Goal: Task Accomplishment & Management: Manage account settings

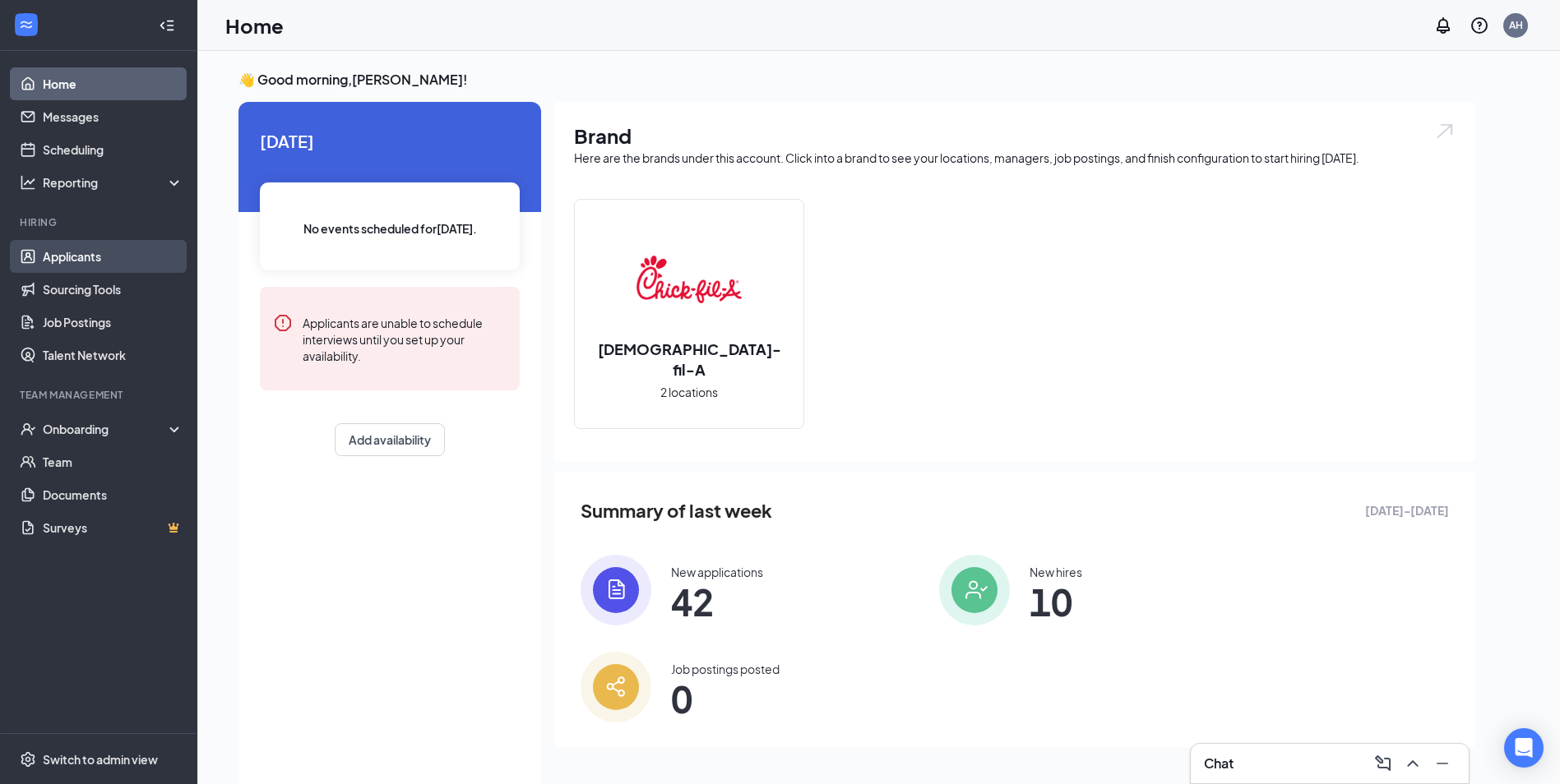
click at [91, 253] on link "Applicants" at bounding box center [113, 256] width 141 height 33
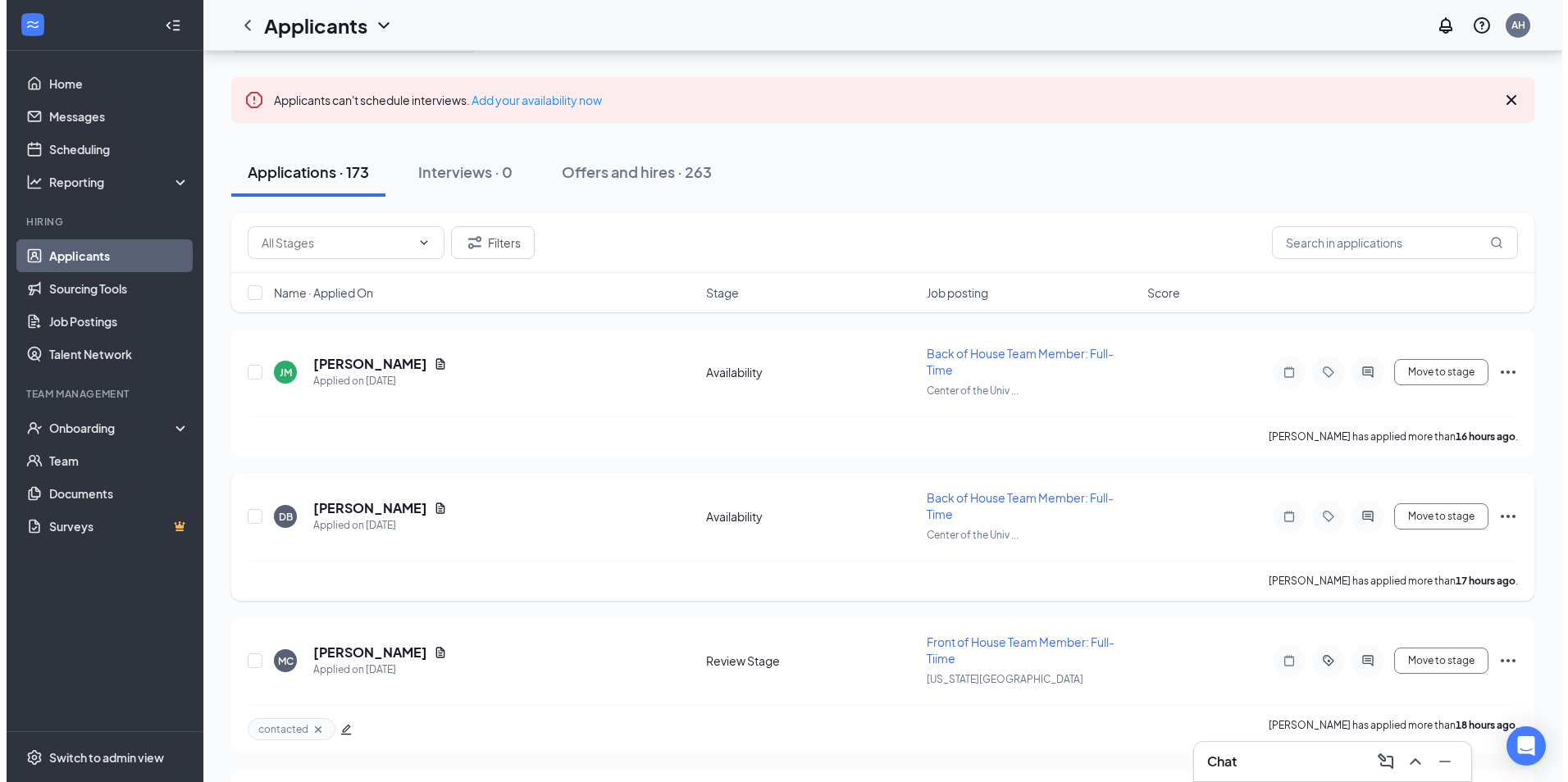
scroll to position [82, 0]
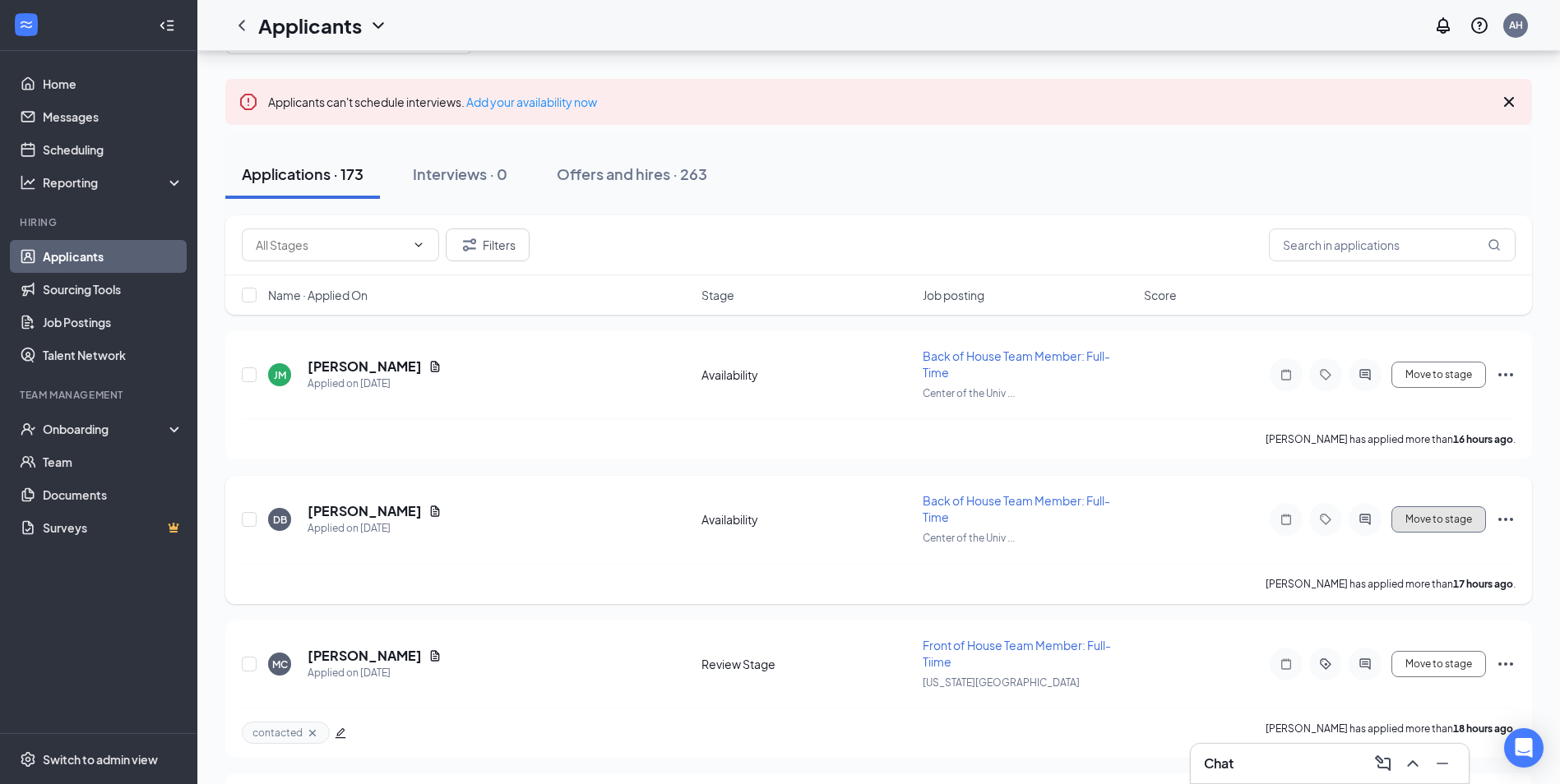
click at [1423, 521] on button "Move to stage" at bounding box center [1438, 519] width 94 height 26
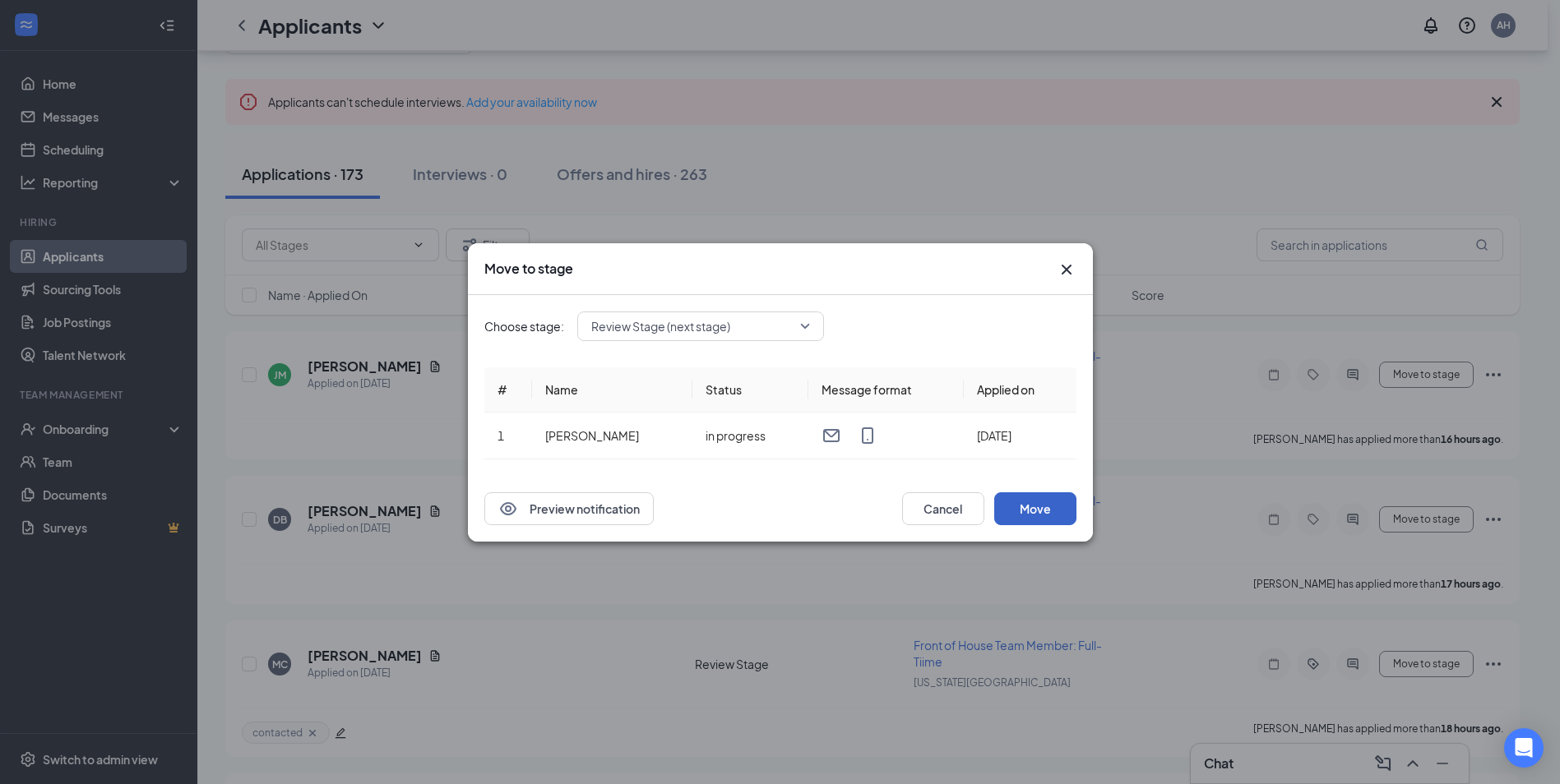
click at [1046, 508] on button "Move" at bounding box center [1035, 509] width 82 height 33
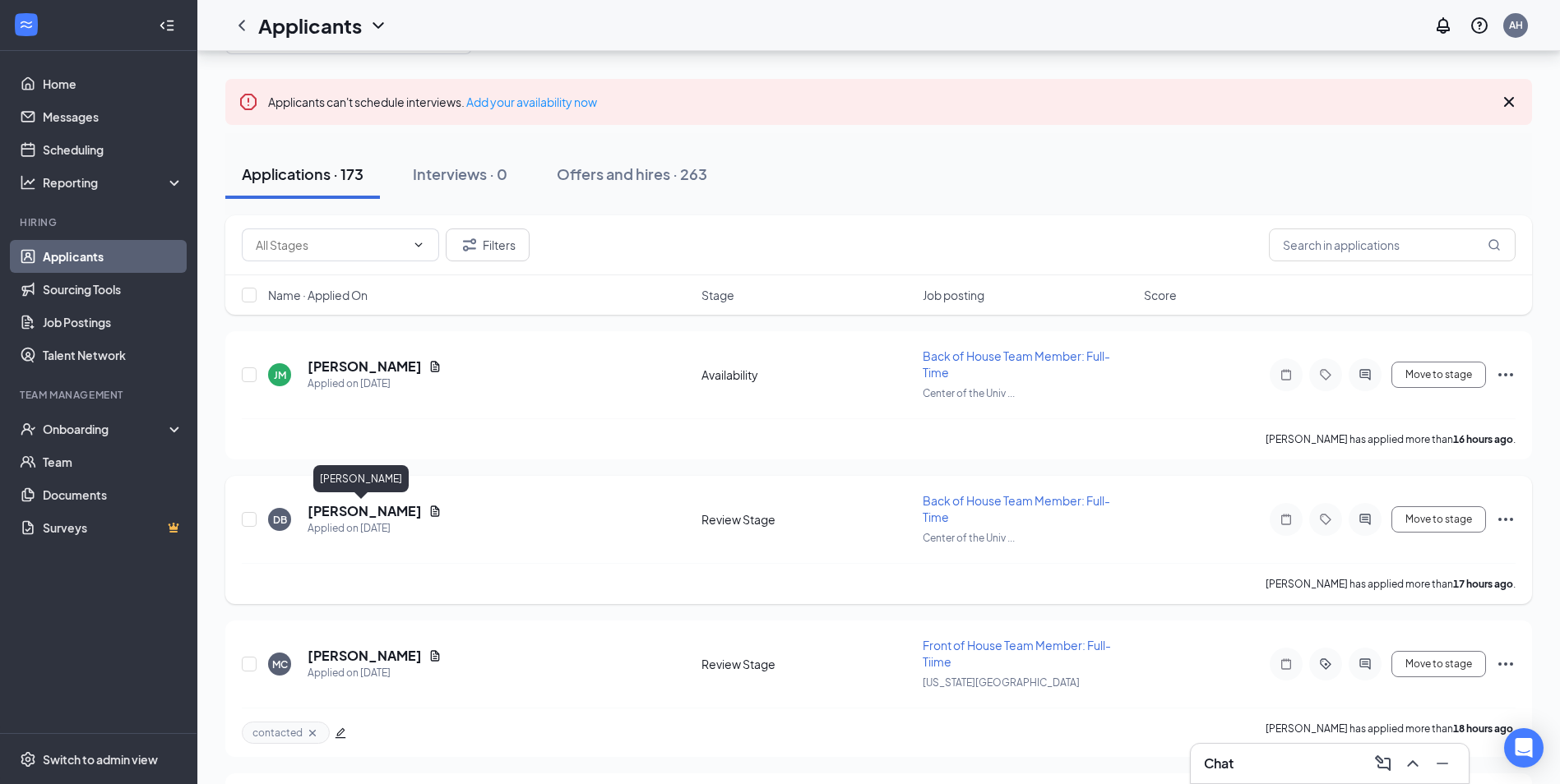
click at [393, 512] on h5 "[PERSON_NAME]" at bounding box center [364, 511] width 114 height 18
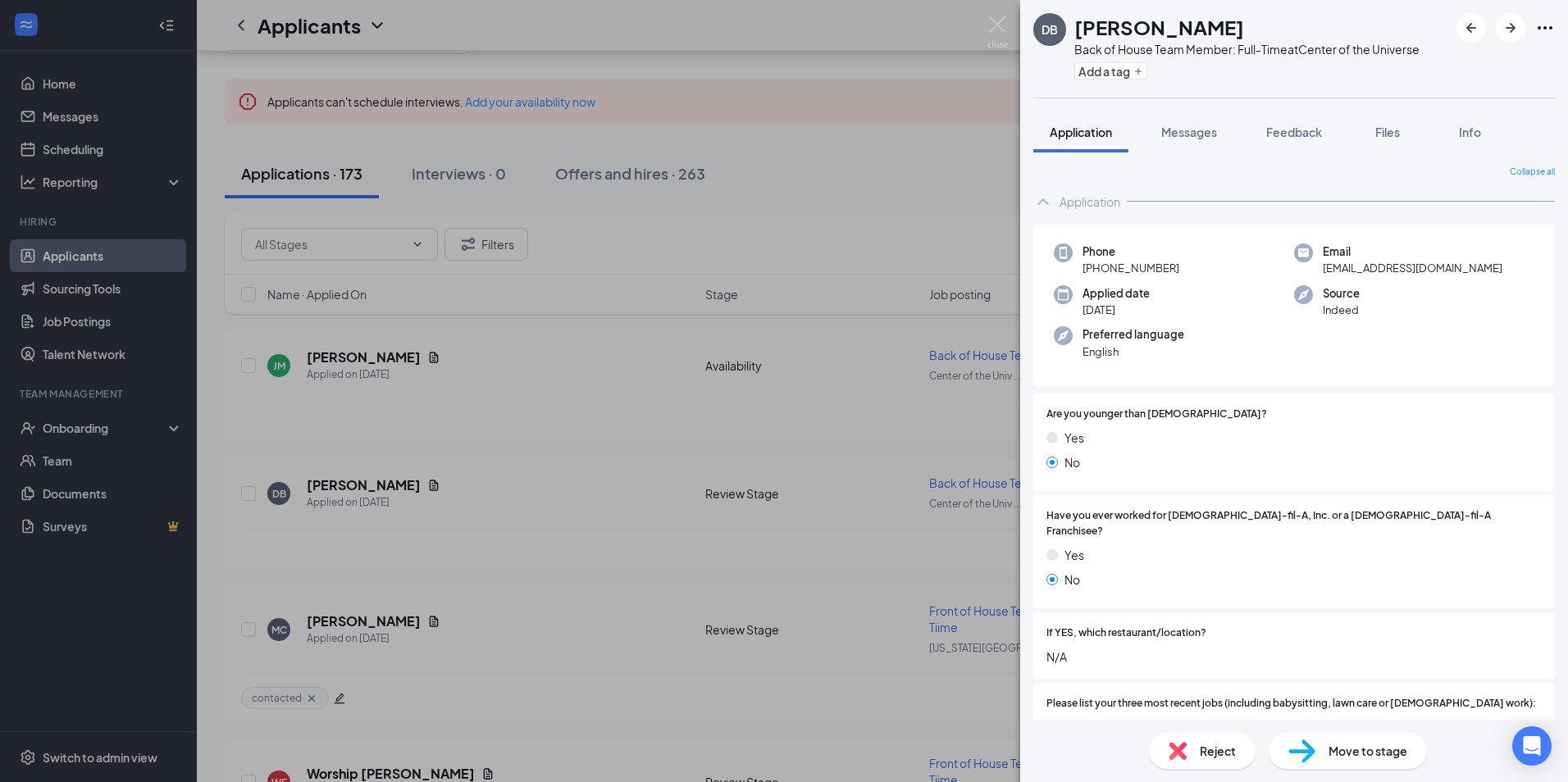
click at [995, 14] on div "DB [PERSON_NAME] Back of House Team Member: Full-Time at Center of the Universe…" at bounding box center [784, 391] width 1568 height 782
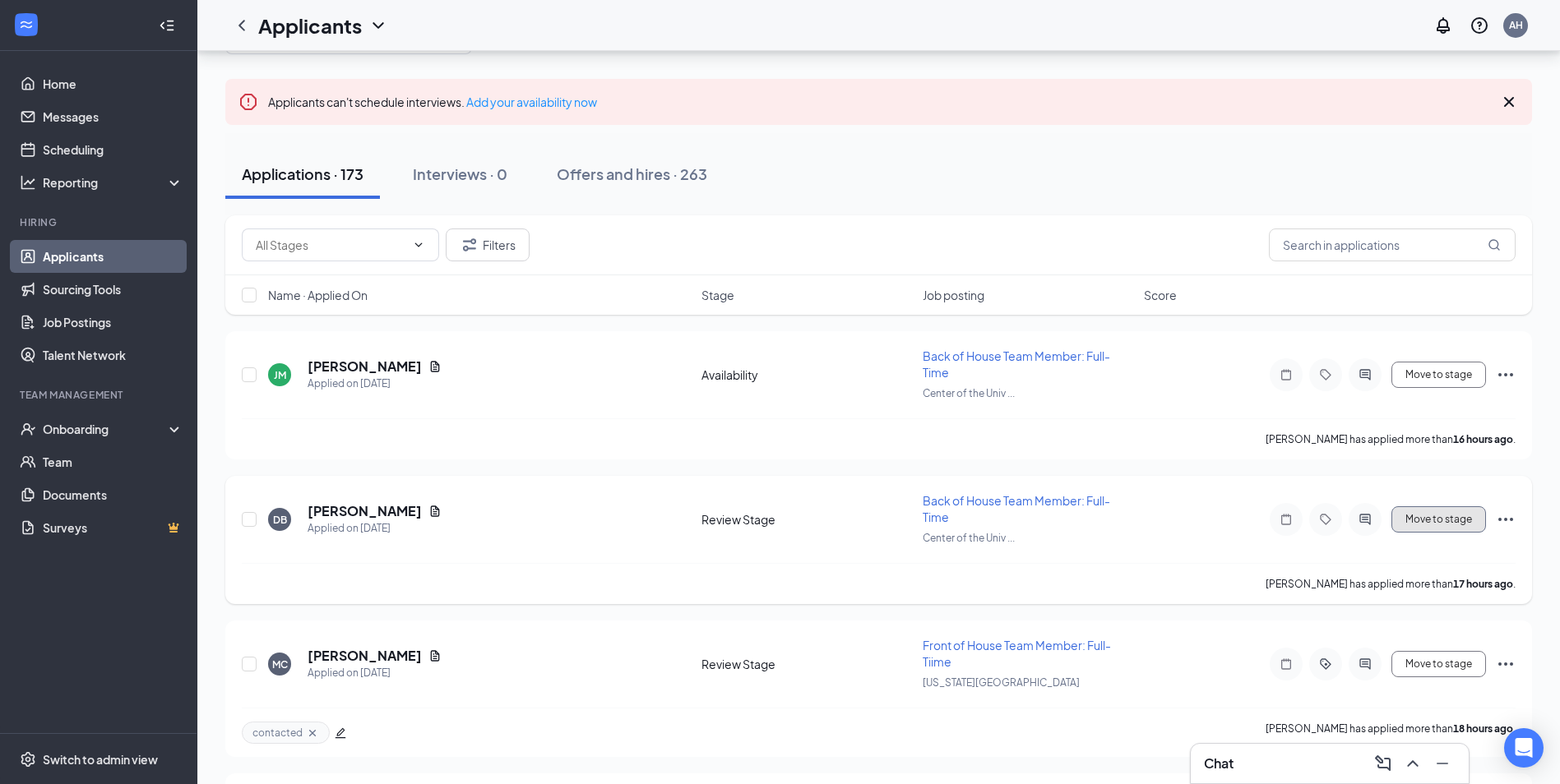
click at [1440, 518] on button "Move to stage" at bounding box center [1438, 519] width 94 height 26
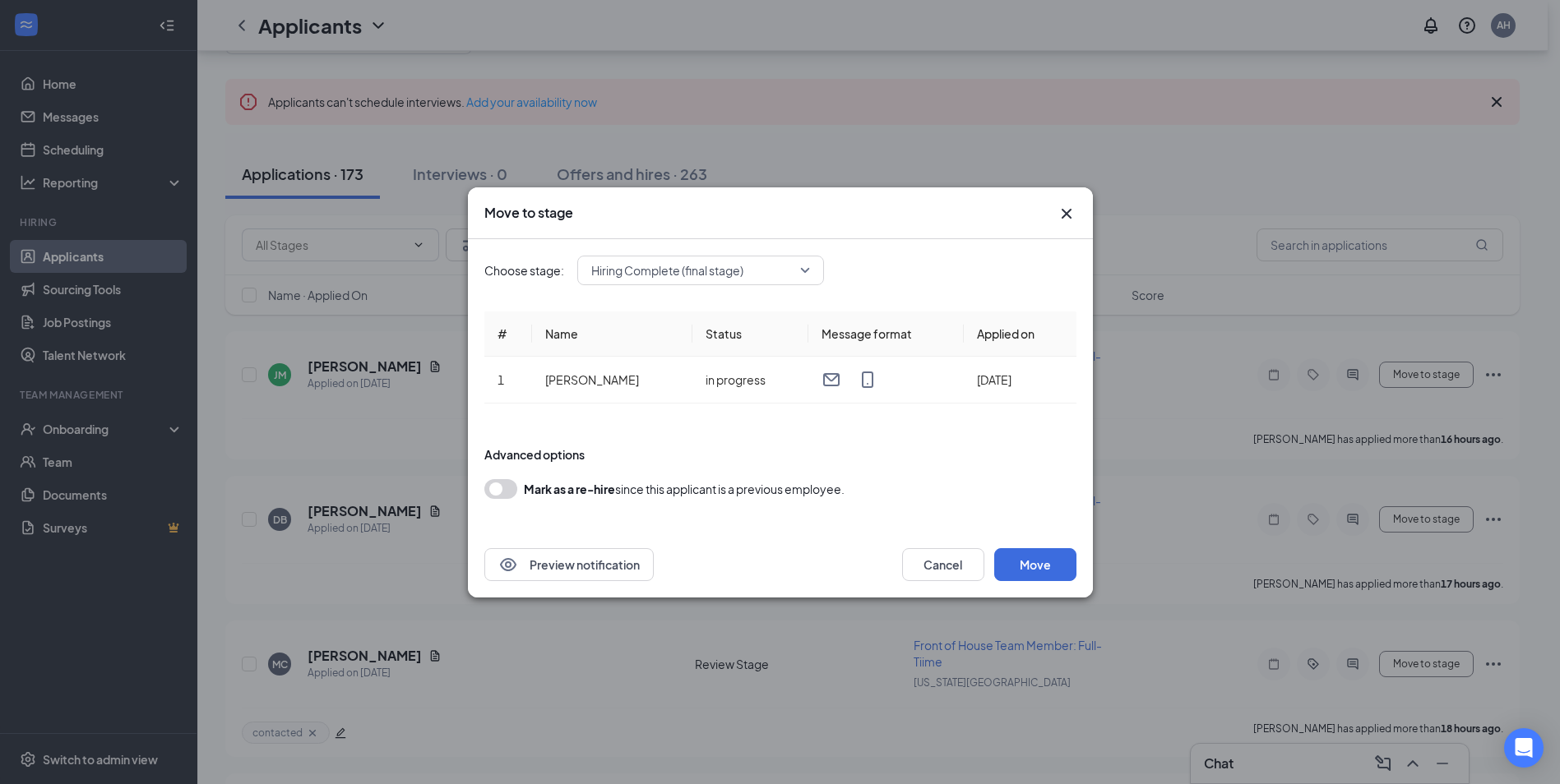
click at [800, 275] on span "Hiring Complete (final stage)" at bounding box center [701, 270] width 219 height 25
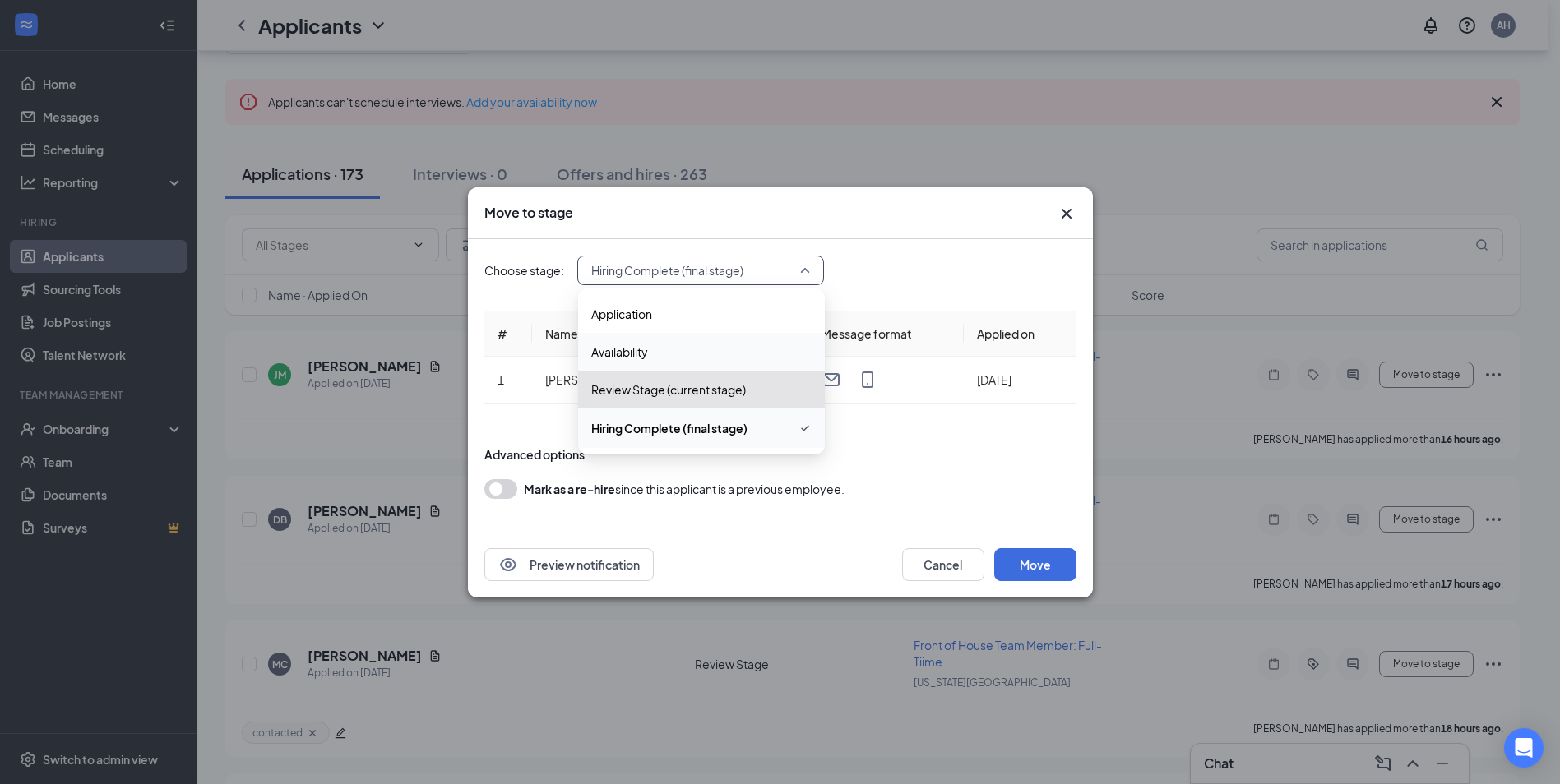
click at [645, 347] on span "Availability" at bounding box center [620, 352] width 56 height 18
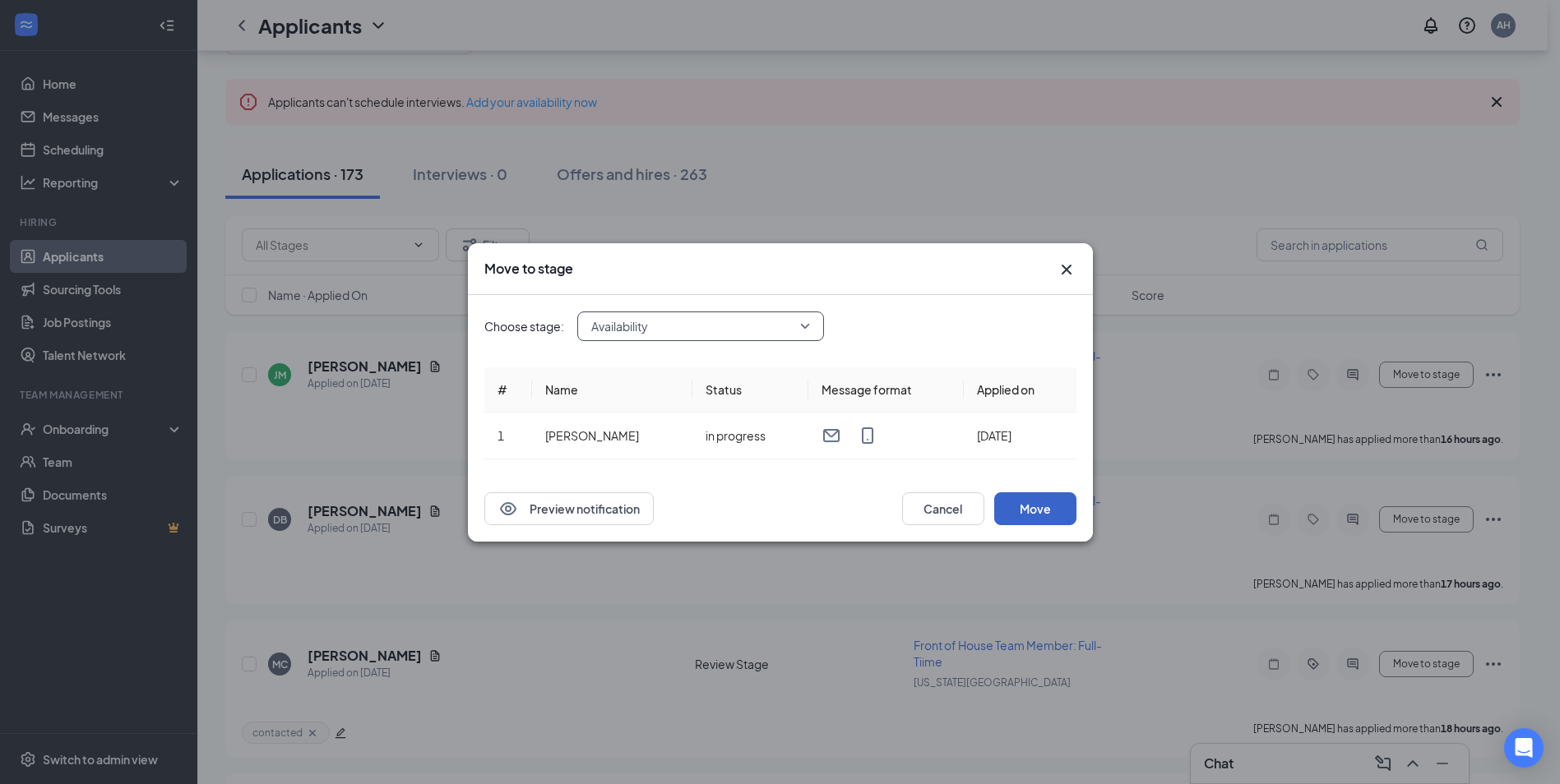
click at [1040, 501] on button "Move" at bounding box center [1035, 509] width 82 height 33
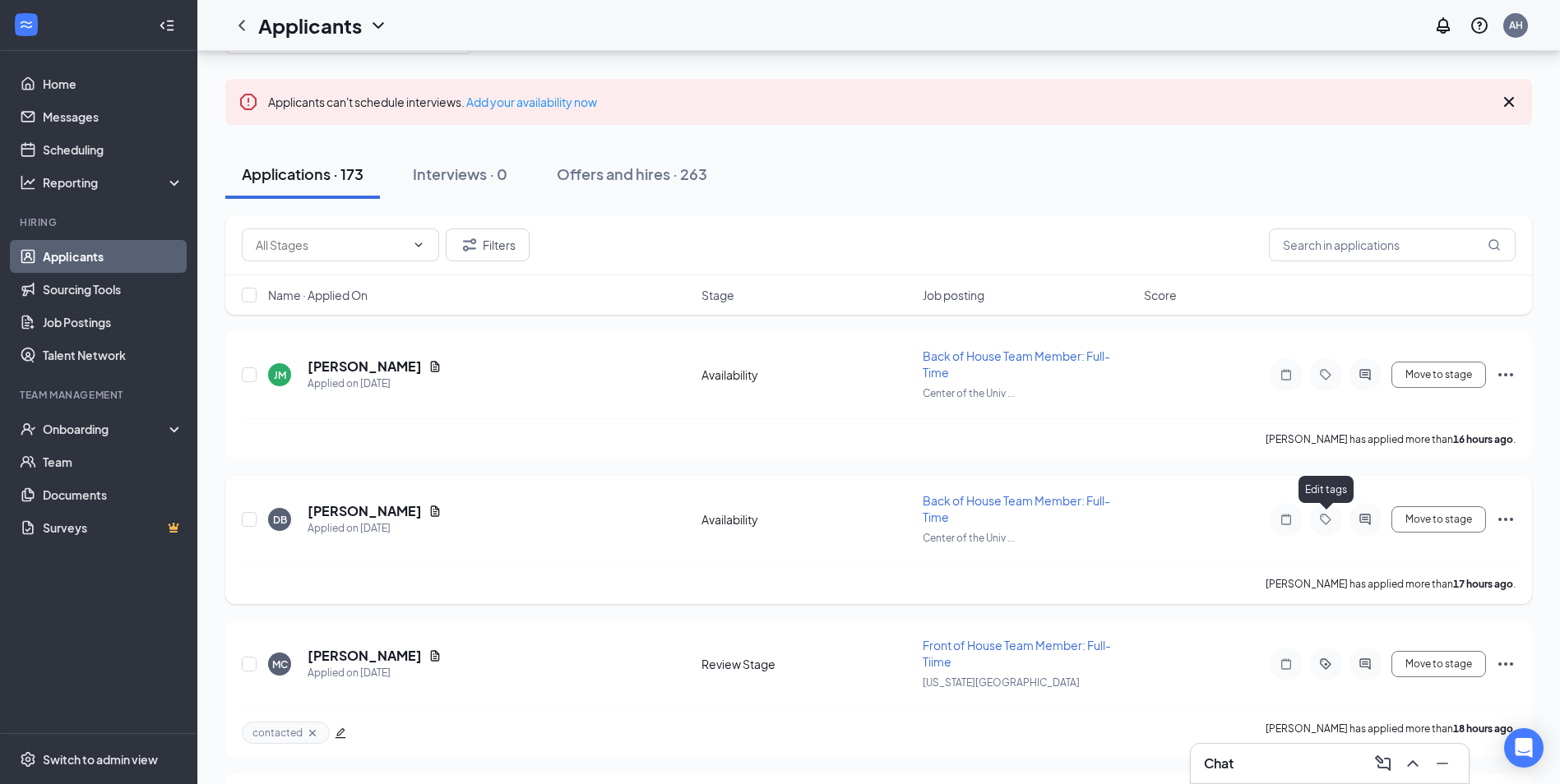
click at [1328, 519] on icon "Tag" at bounding box center [1326, 520] width 20 height 13
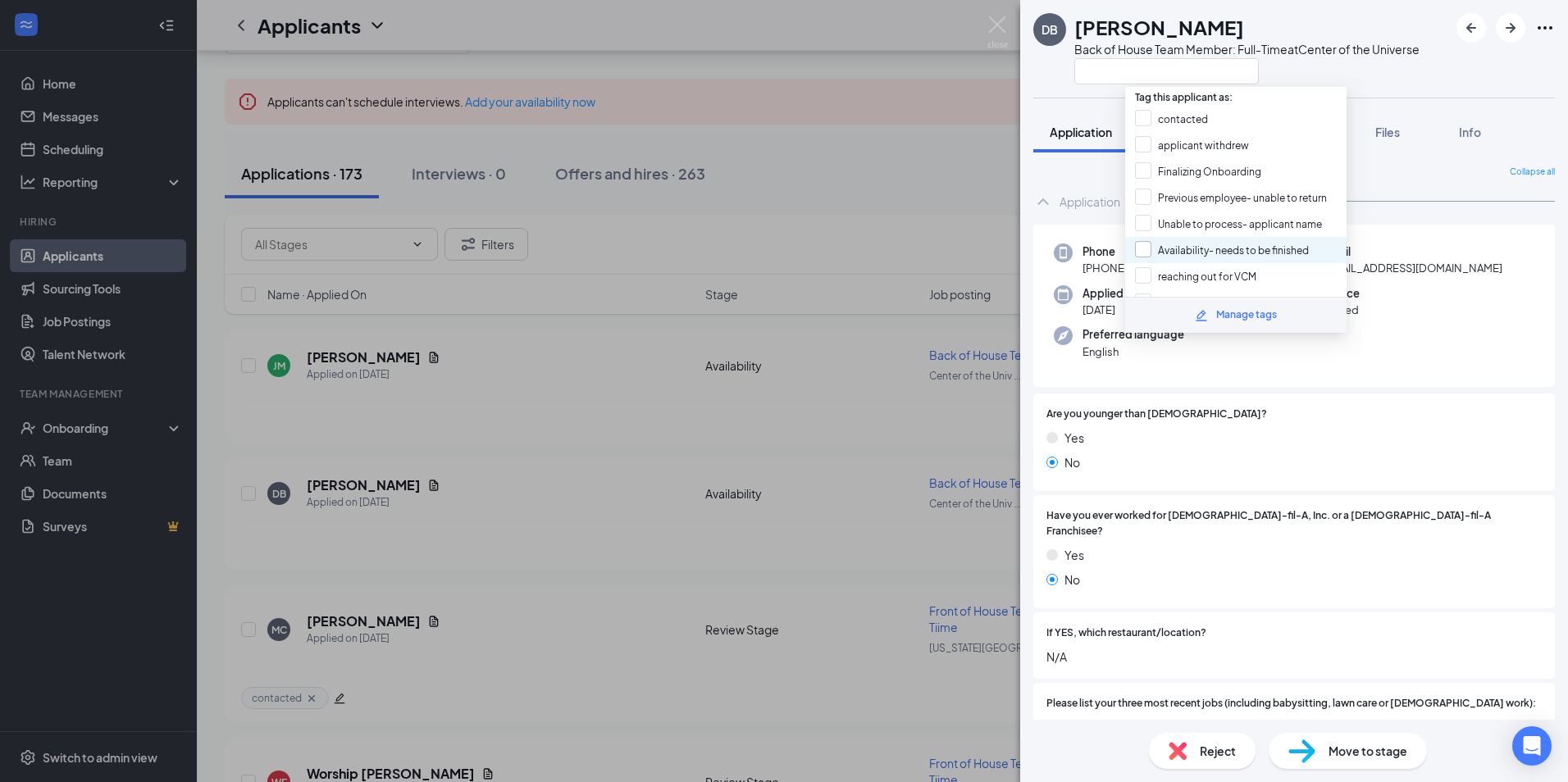
click at [1204, 252] on input "Availability- needs to be finished" at bounding box center [1222, 250] width 174 height 18
checkbox input "true"
click at [905, 183] on div "DB [PERSON_NAME] Back of House Team Member: Full-Time at Center of the Universe…" at bounding box center [784, 391] width 1568 height 782
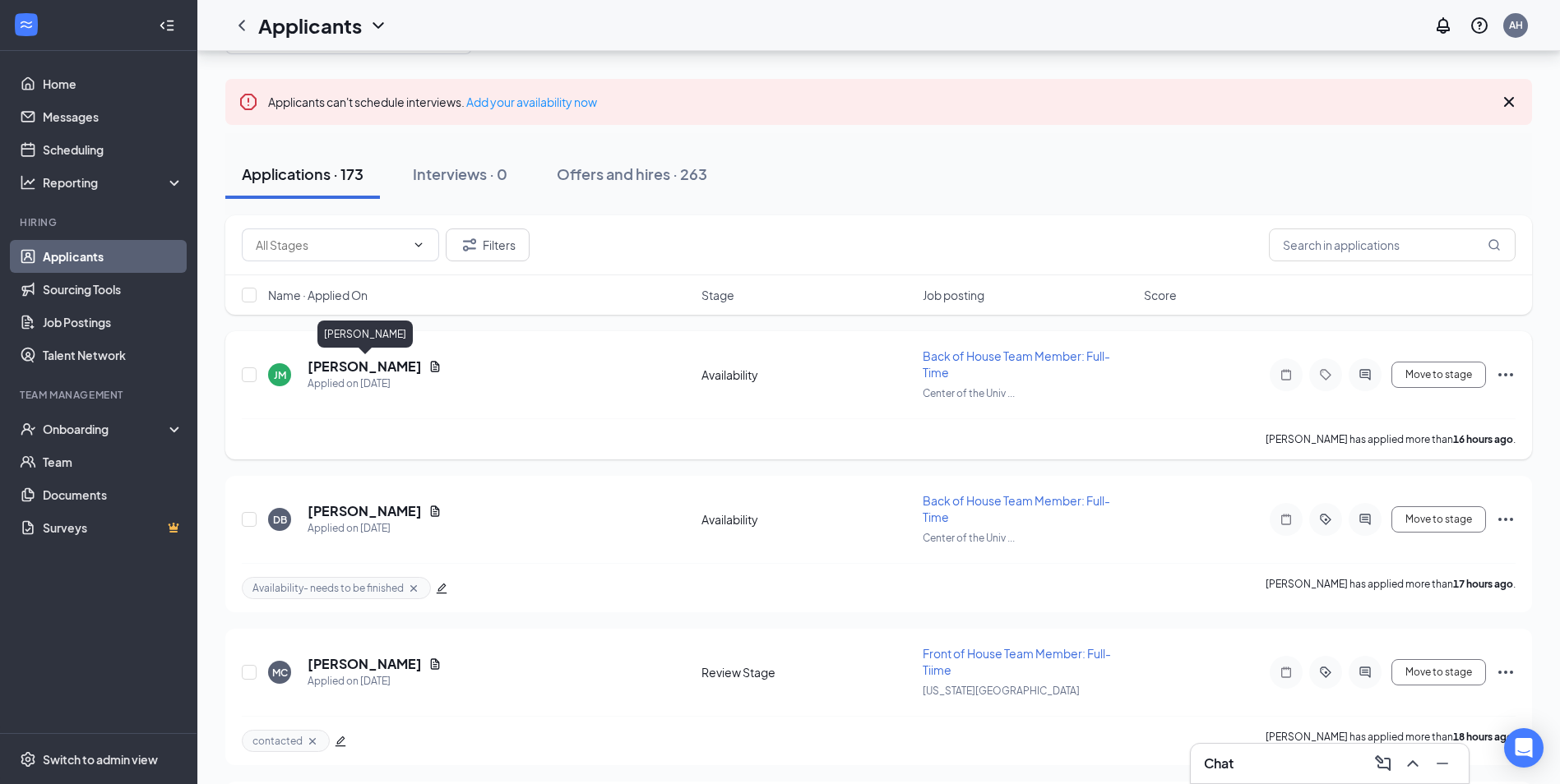
click at [387, 368] on h5 "[PERSON_NAME]" at bounding box center [364, 367] width 114 height 18
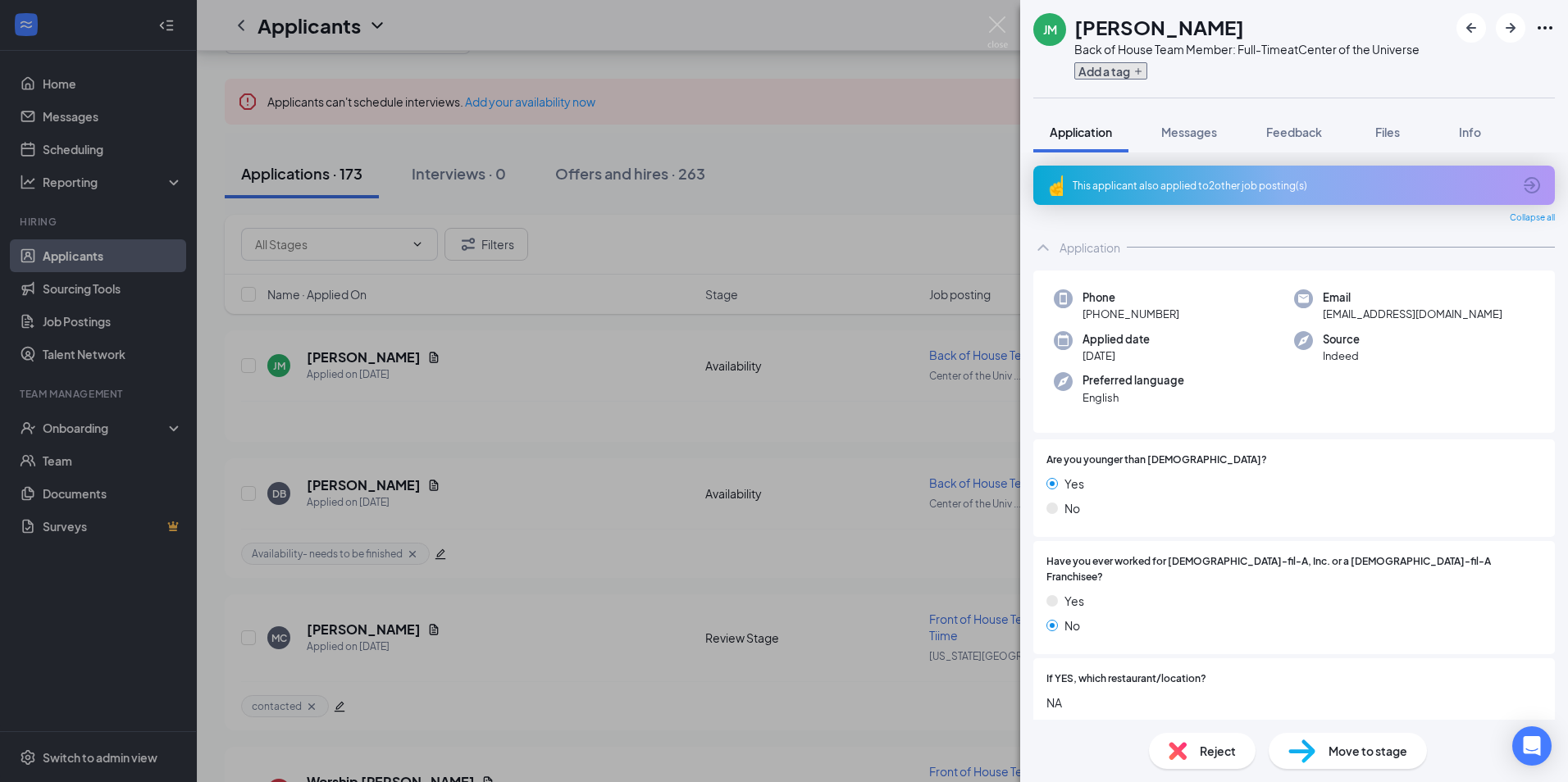
click at [1124, 73] on button "Add a tag" at bounding box center [1110, 71] width 73 height 17
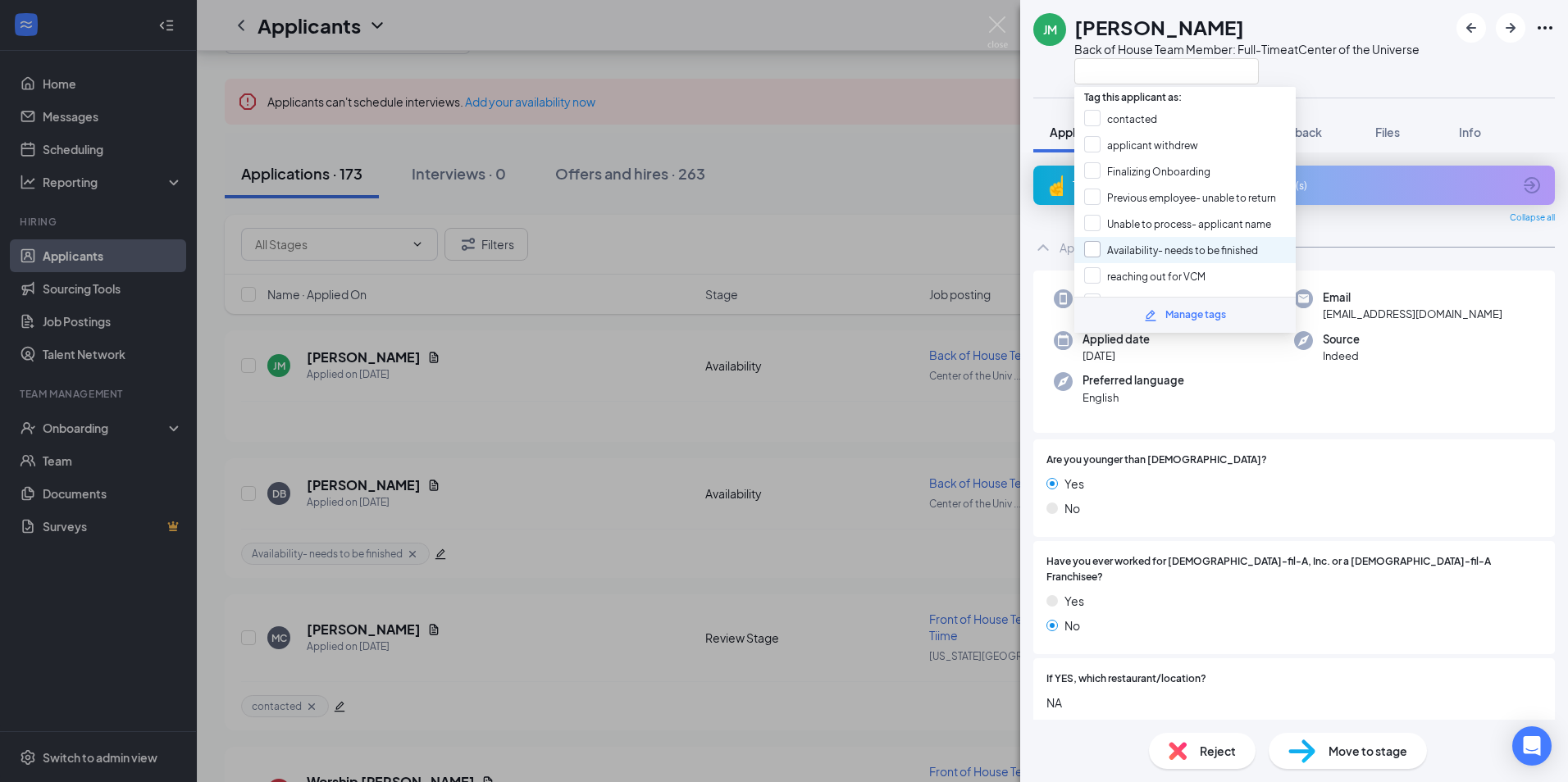
click at [1147, 254] on input "Availability- needs to be finished" at bounding box center [1171, 250] width 174 height 18
checkbox input "true"
click at [881, 53] on div "[PERSON_NAME] [PERSON_NAME] Back of House Team Member: Full-Time at Center of t…" at bounding box center [784, 391] width 1568 height 782
